Goal: Information Seeking & Learning: Find specific fact

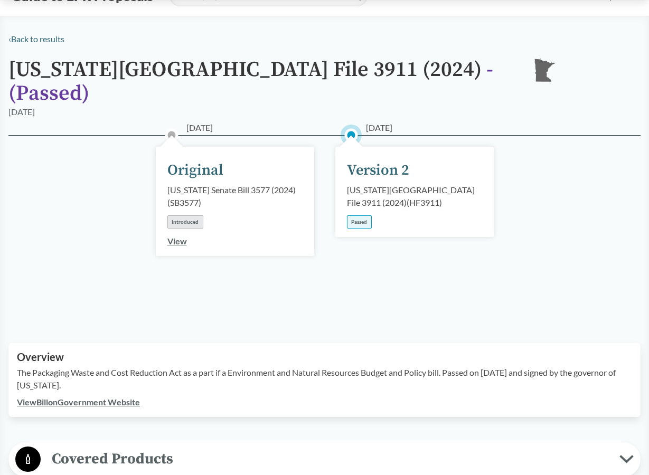
scroll to position [35, 0]
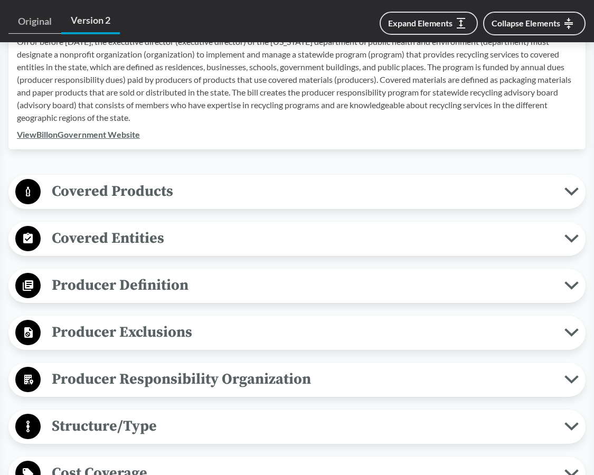
scroll to position [380, 0]
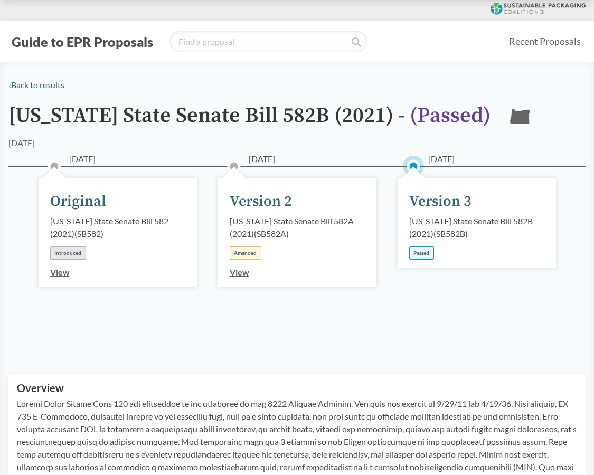
drag, startPoint x: 346, startPoint y: 118, endPoint x: 333, endPoint y: 117, distance: 13.2
click at [346, 118] on h1 "[US_STATE] State Senate Bill 582B (2021) - ( Passed )" at bounding box center [249, 120] width 482 height 33
click at [438, 116] on span "- ( Passed )" at bounding box center [444, 115] width 92 height 26
click at [424, 117] on span "- ( Passed )" at bounding box center [444, 115] width 92 height 26
drag, startPoint x: 333, startPoint y: 114, endPoint x: 242, endPoint y: 115, distance: 91.4
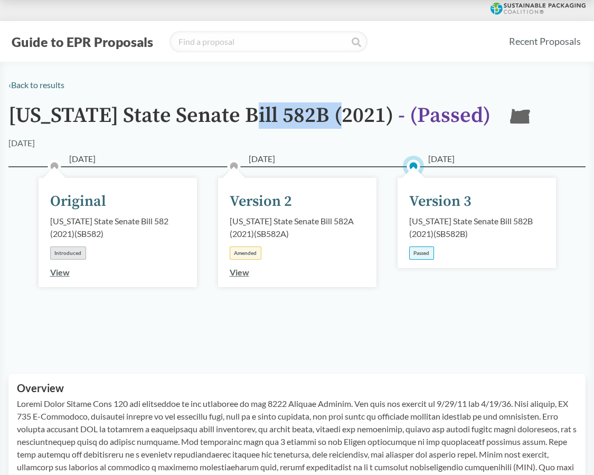
click at [242, 115] on h1 "Oregon State Senate Bill 582B (2021) - ( Passed )" at bounding box center [249, 120] width 482 height 33
copy h1 "582B (2021"
